Goal: Understand process/instructions: Learn how to perform a task or action

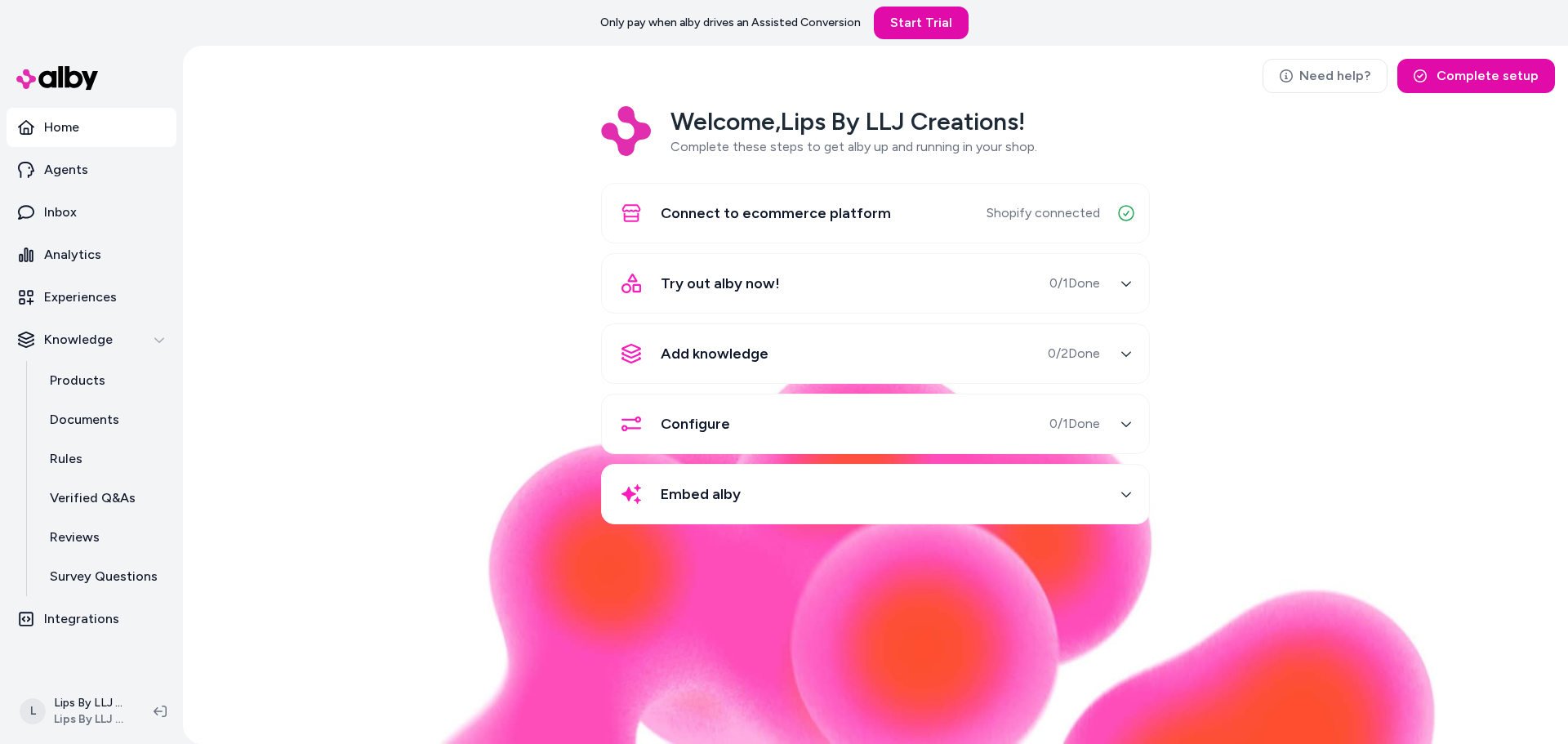
click at [1090, 278] on span "0 / 1 Done" at bounding box center [1075, 283] width 51 height 20
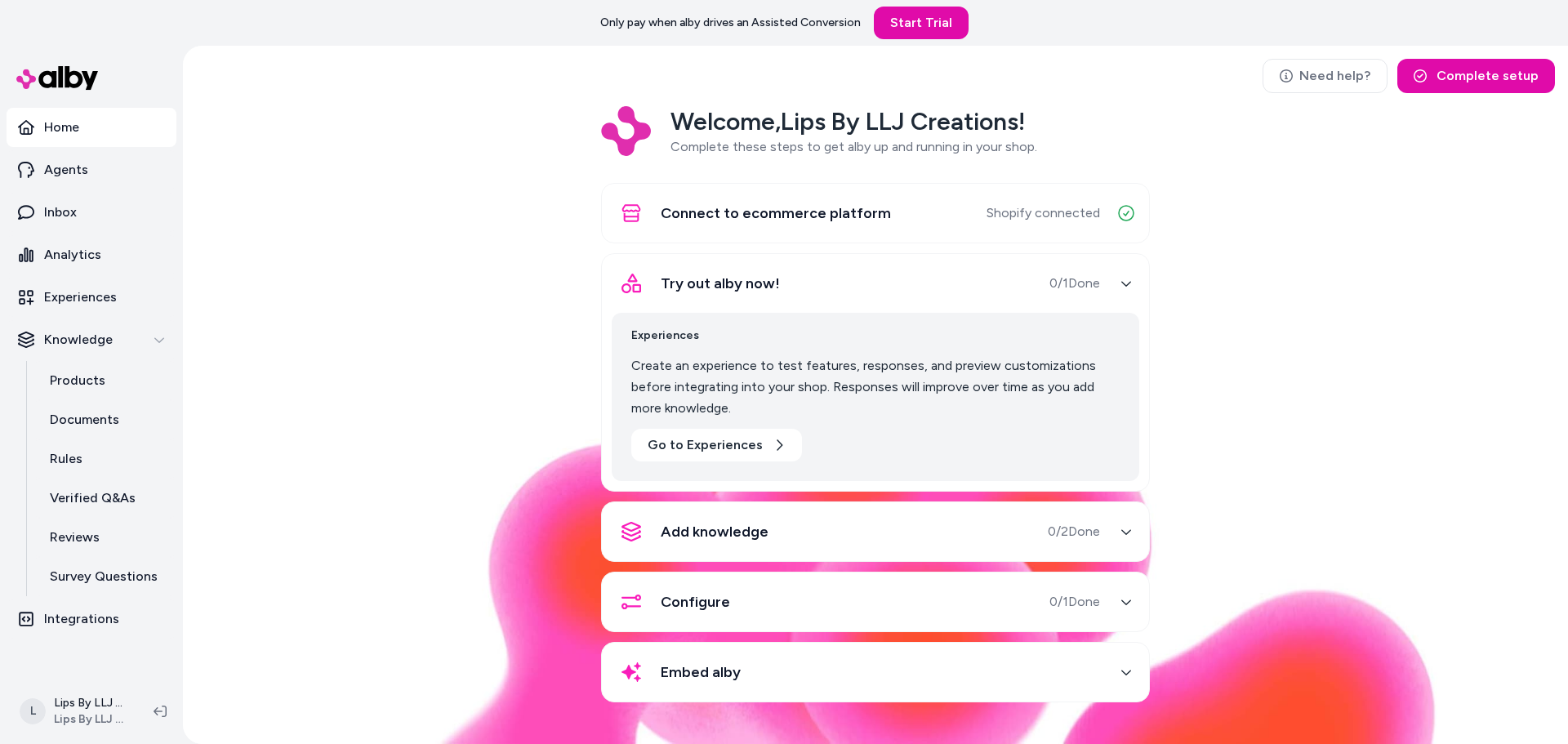
click at [1095, 278] on span "0 / 1 Done" at bounding box center [1075, 283] width 51 height 20
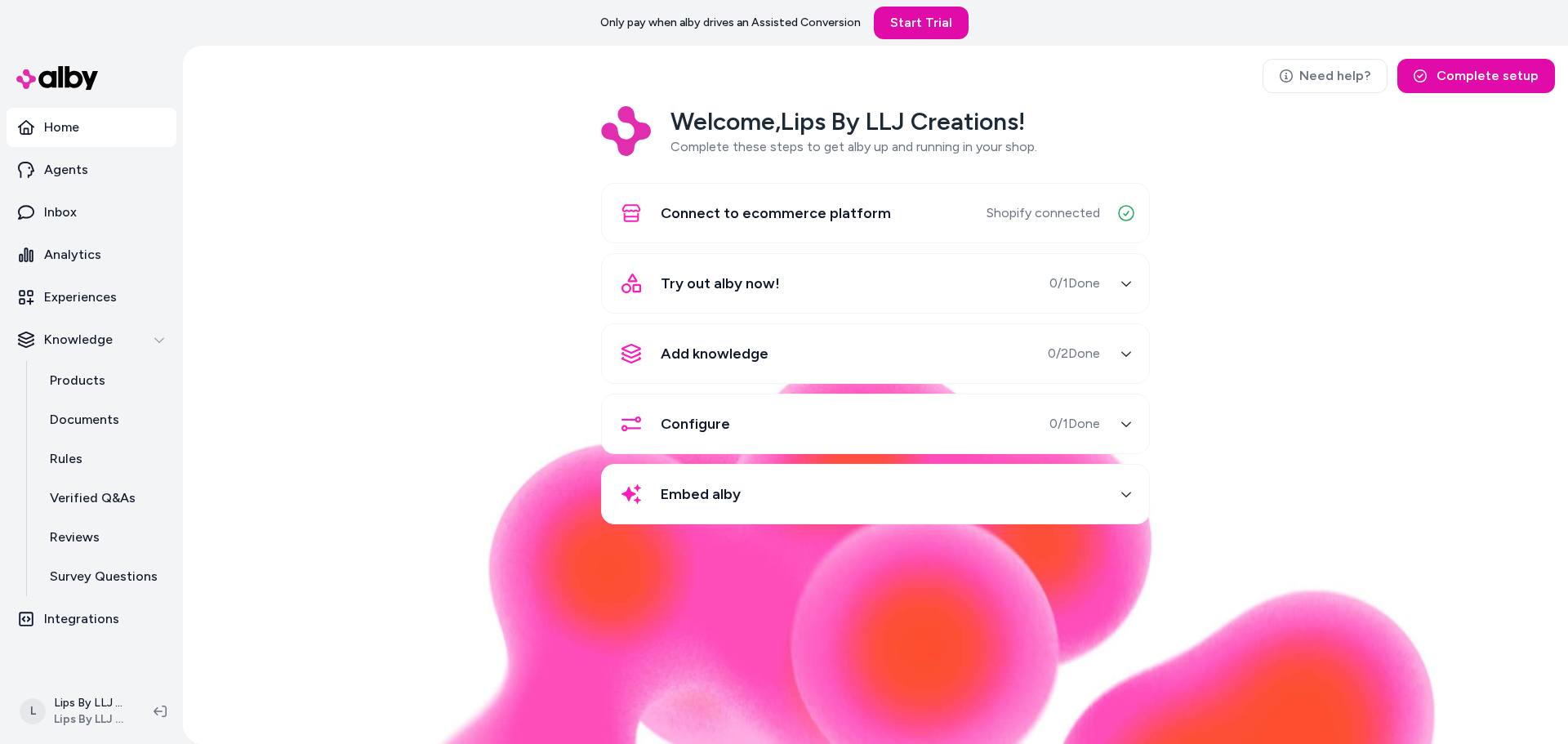
click at [1112, 488] on button "Embed alby" at bounding box center [875, 494] width 527 height 39
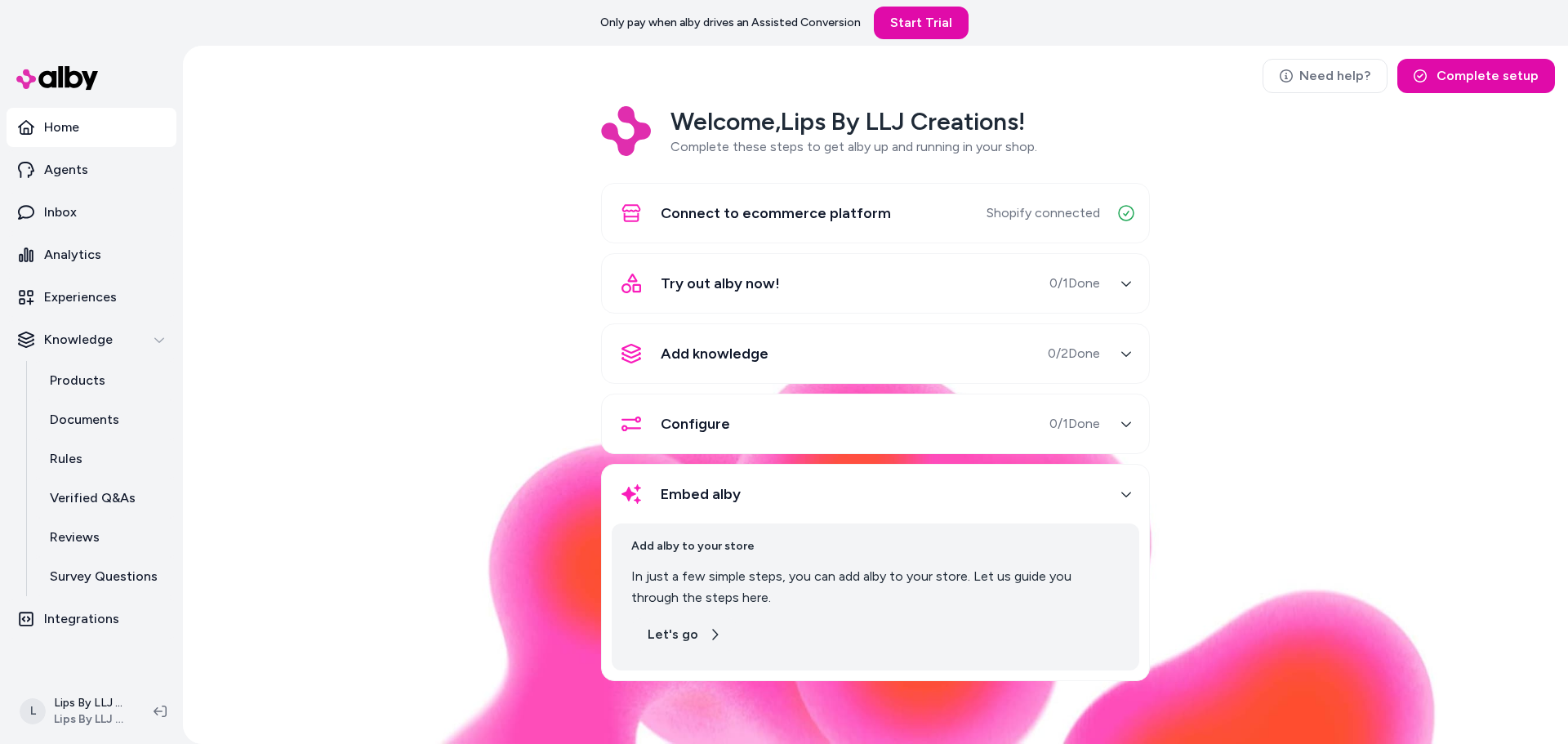
click at [686, 630] on button "Let's go" at bounding box center [684, 634] width 106 height 32
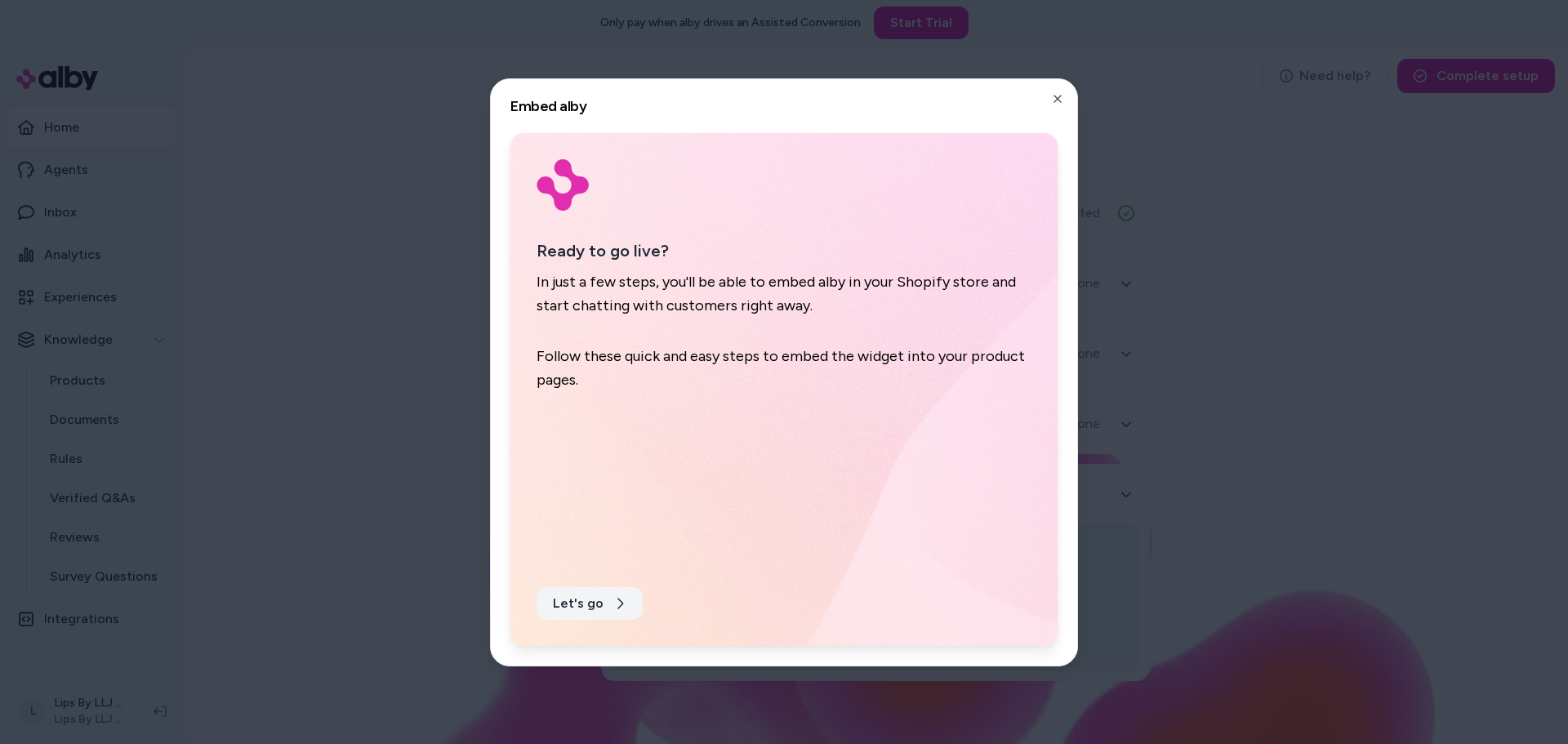
click at [581, 616] on button "Let's go" at bounding box center [590, 603] width 106 height 32
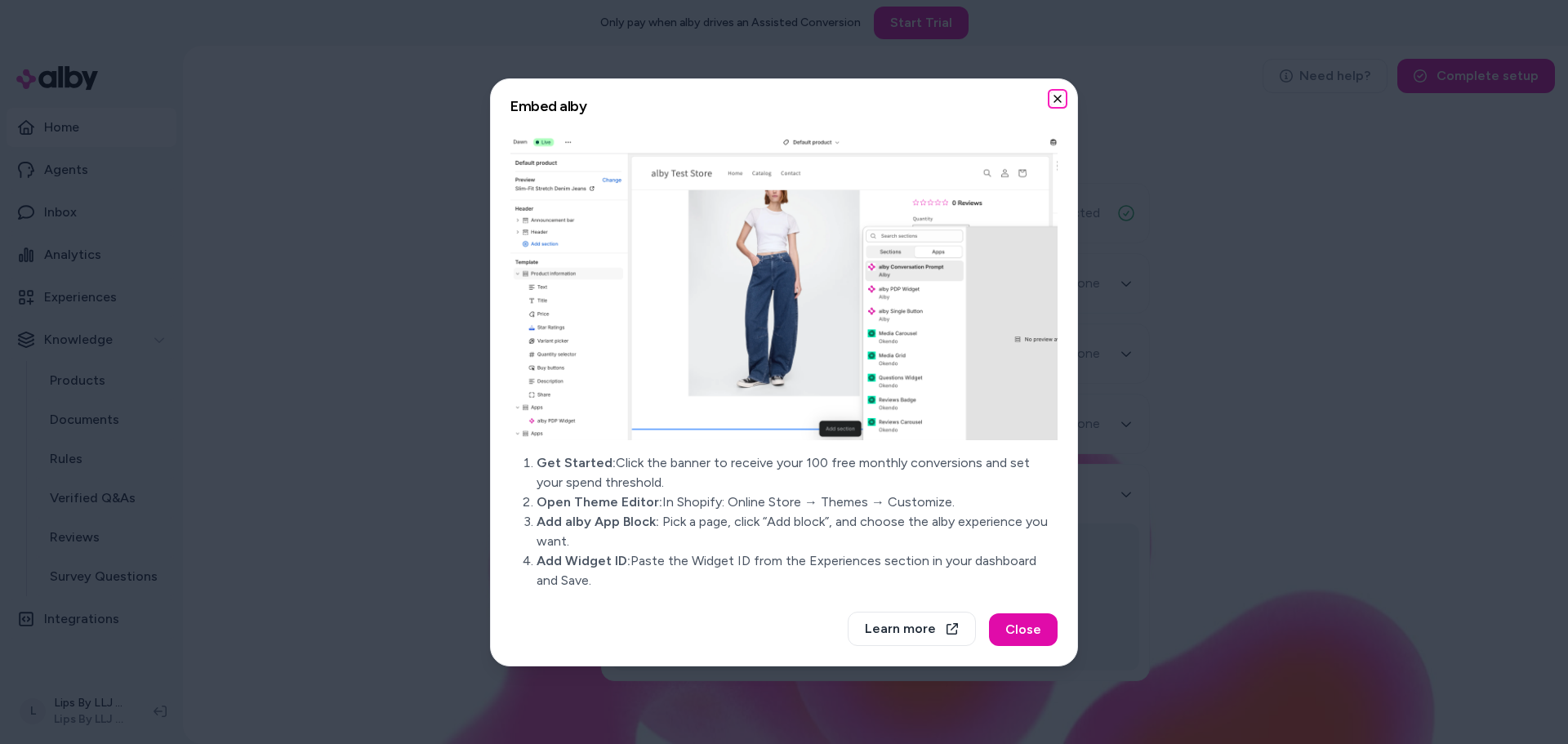
click at [1057, 100] on icon "button" at bounding box center [1057, 98] width 13 height 13
